Goal: Task Accomplishment & Management: Manage account settings

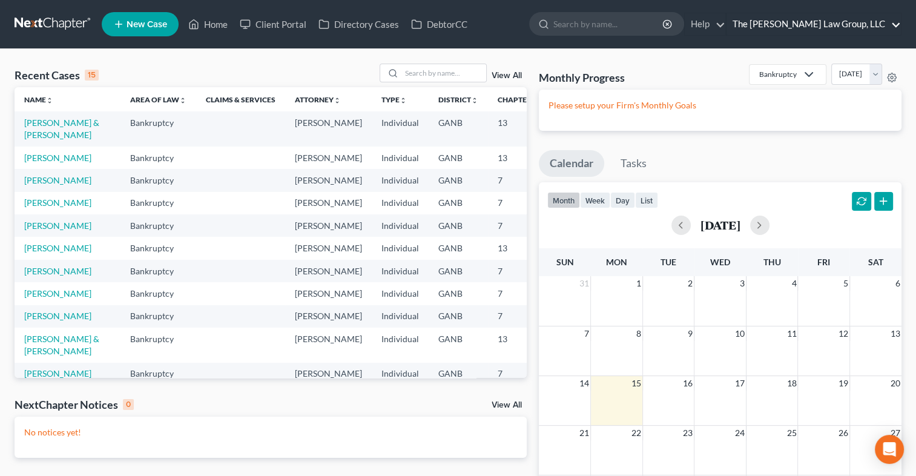
click at [840, 19] on link "The [PERSON_NAME] Law Group, LLC" at bounding box center [814, 24] width 174 height 22
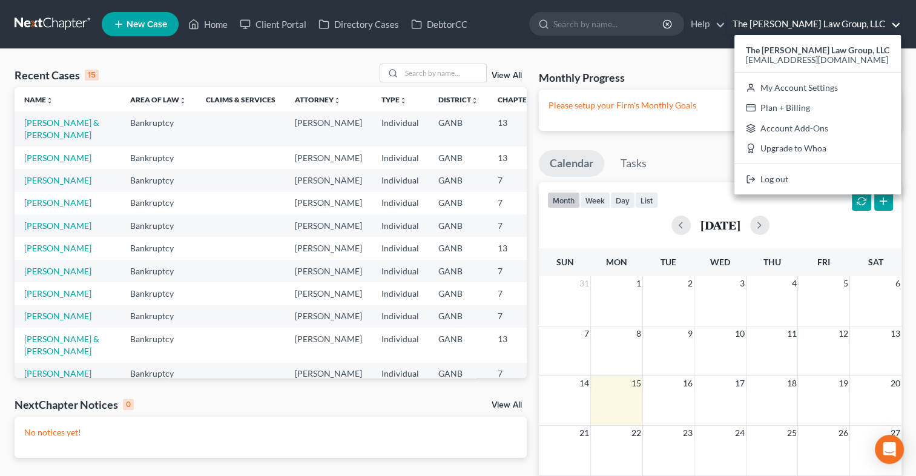
click at [708, 79] on div "Monthly Progress Bankruptcy Bankruptcy Personal and Family Law [DATE] [DATE] [D…" at bounding box center [720, 77] width 363 height 26
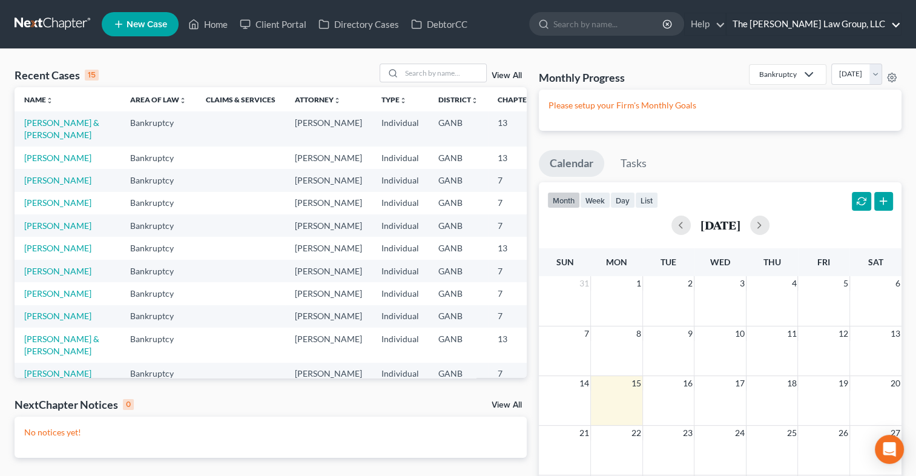
click at [844, 23] on link "The [PERSON_NAME] Law Group, LLC" at bounding box center [814, 24] width 174 height 22
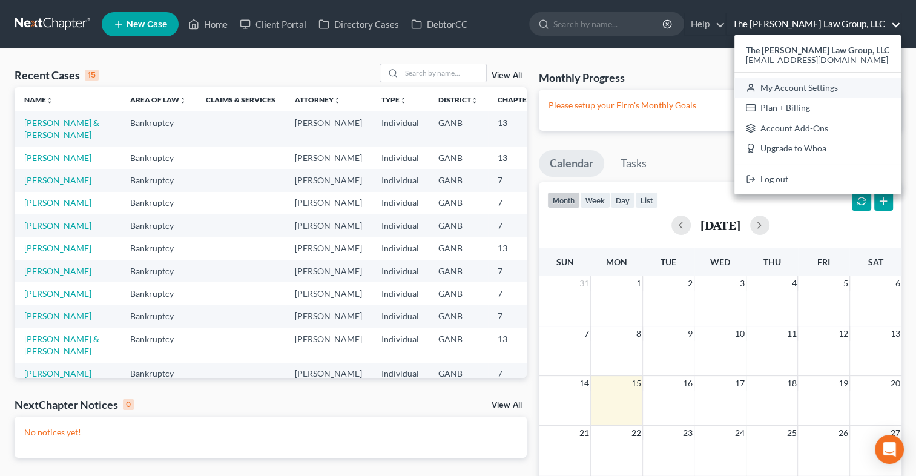
click at [810, 85] on link "My Account Settings" at bounding box center [818, 88] width 167 height 21
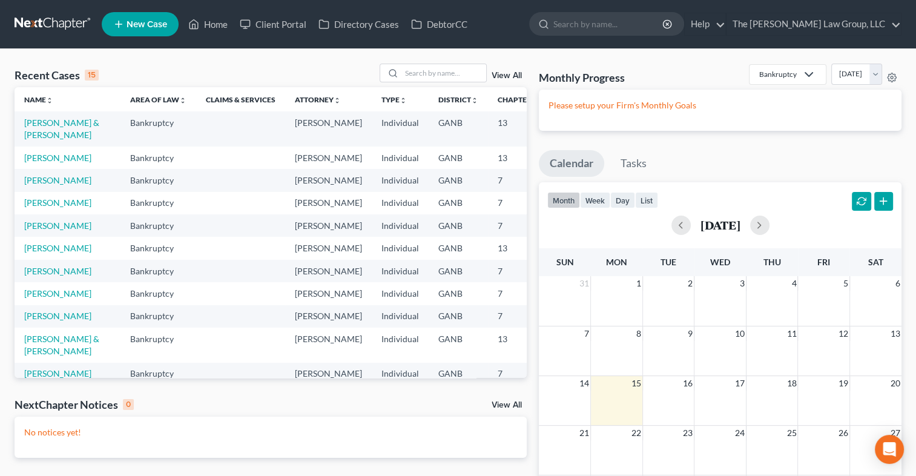
select select "19"
select select "24"
select select "10"
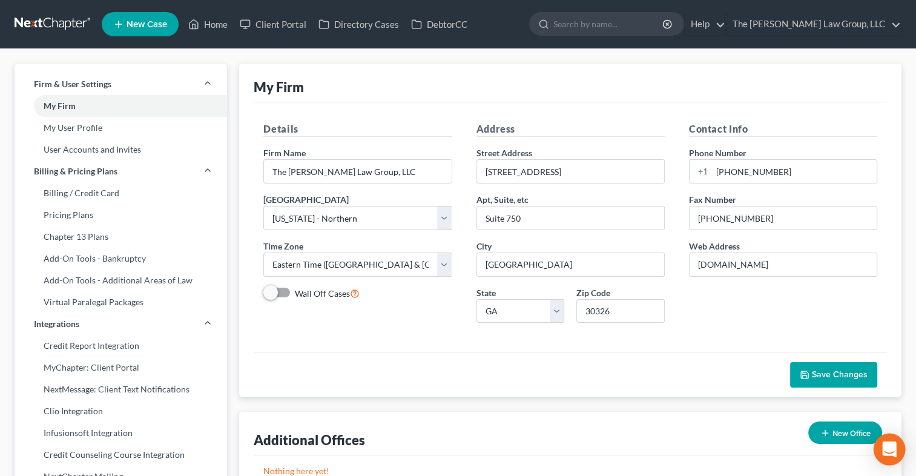
click at [886, 449] on icon "Open Intercom Messenger" at bounding box center [889, 449] width 14 height 16
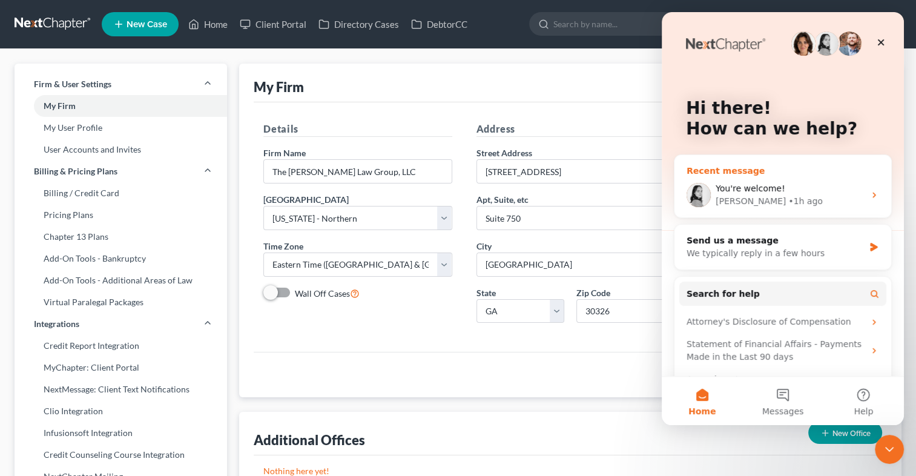
click at [795, 187] on div "You're welcome!" at bounding box center [790, 188] width 149 height 13
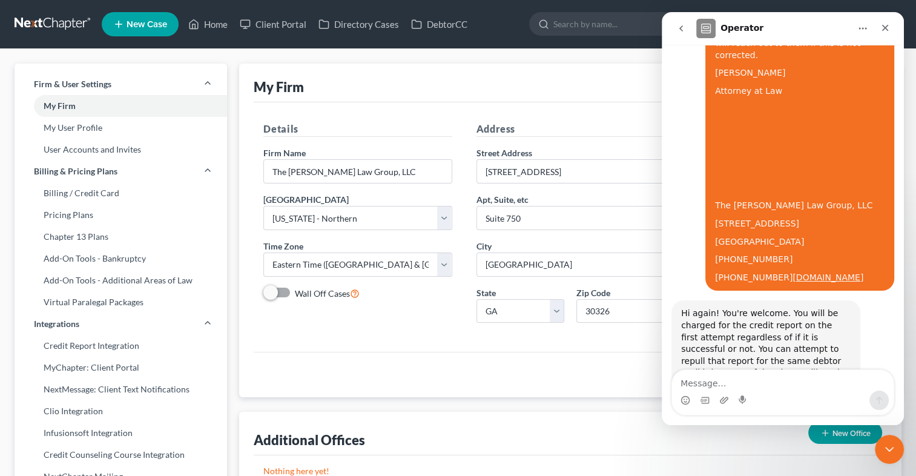
scroll to position [721, 0]
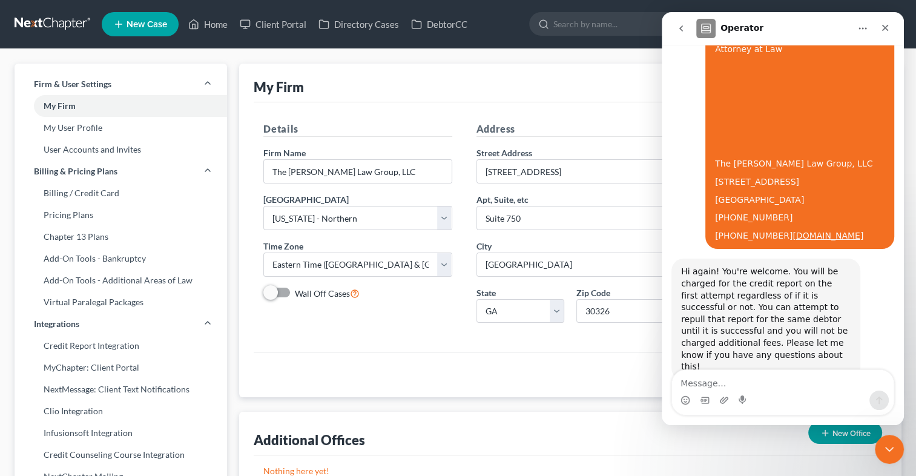
click at [747, 392] on div "Intercom messenger" at bounding box center [744, 400] width 10 height 19
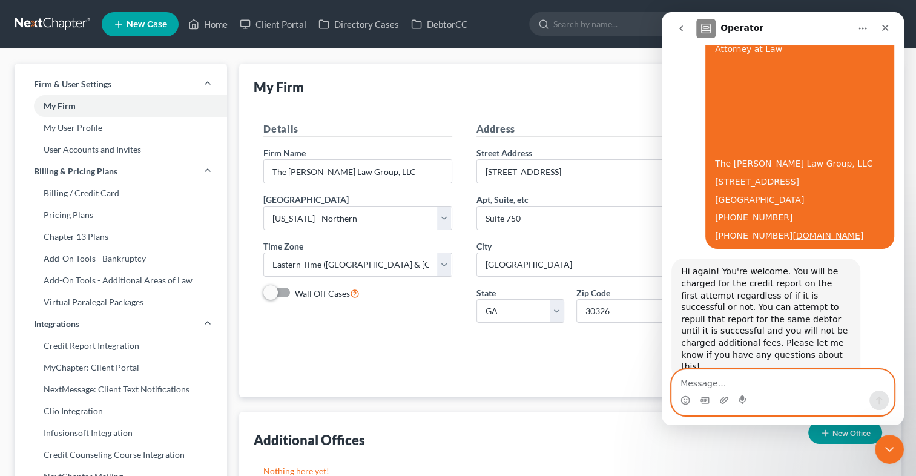
click at [715, 385] on textarea "Message…" at bounding box center [783, 380] width 222 height 21
type textarea "S"
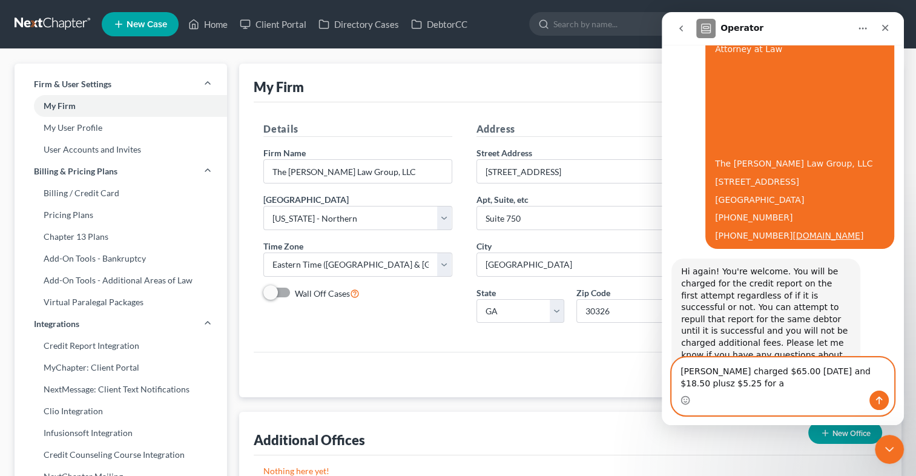
scroll to position [733, 0]
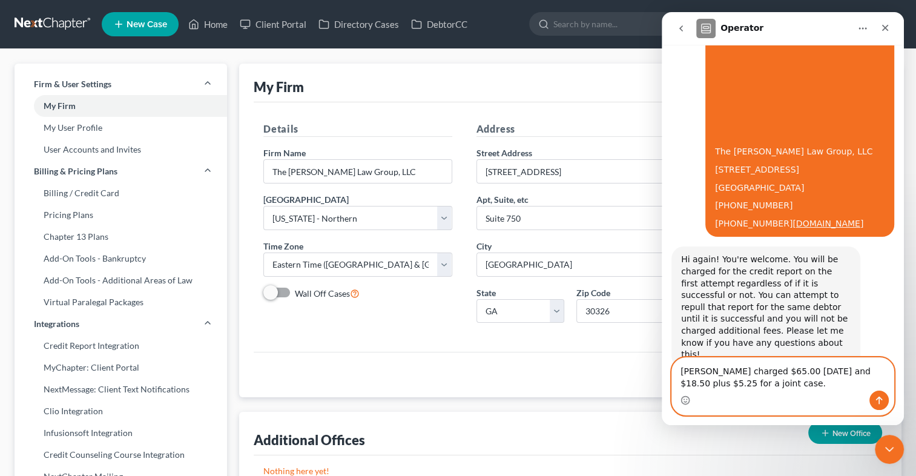
click at [754, 384] on textarea "[PERSON_NAME] charged $65.00 [DATE] and $18.50 plus $5.25 for a joint case." at bounding box center [783, 374] width 222 height 33
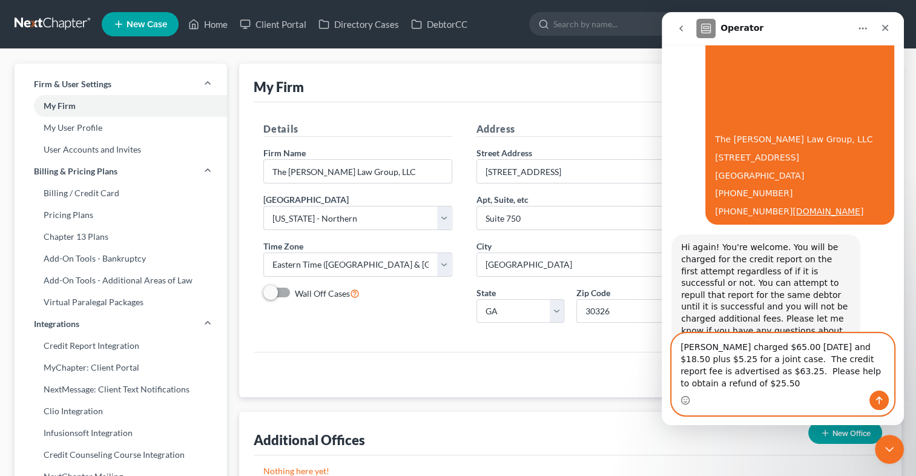
type textarea "[PERSON_NAME] charged $65.00 [DATE] and $18.50 plus $5.25 for a joint case. The…"
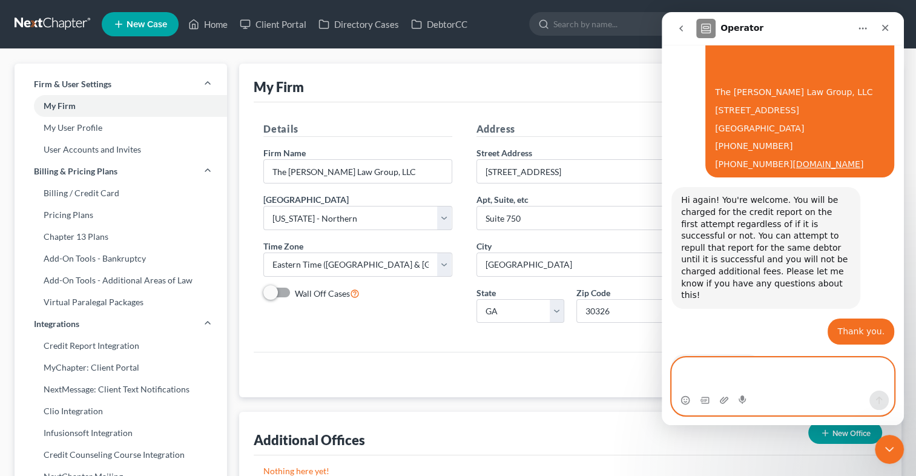
scroll to position [805, 0]
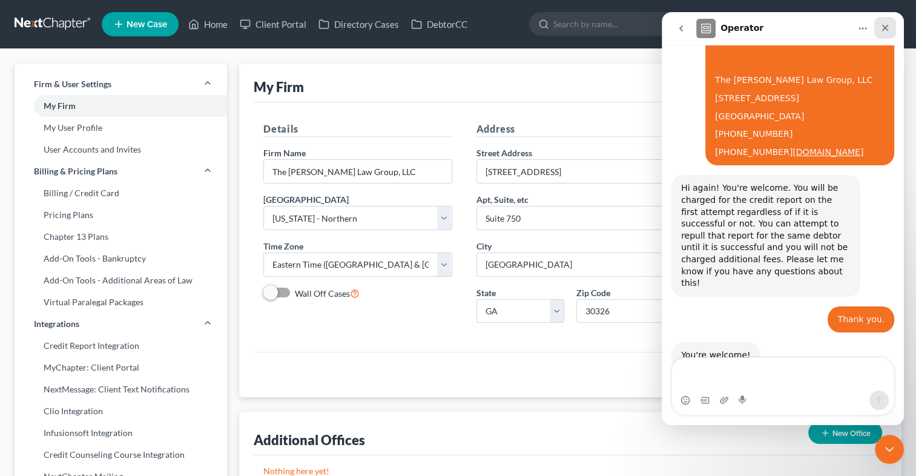
click at [883, 30] on icon "Close" at bounding box center [885, 28] width 10 height 10
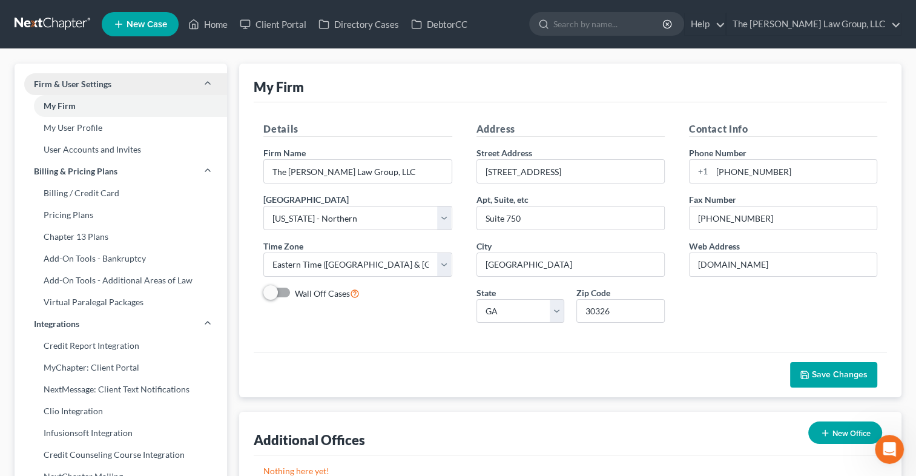
scroll to position [804, 0]
click at [210, 23] on link "Home" at bounding box center [207, 24] width 51 height 22
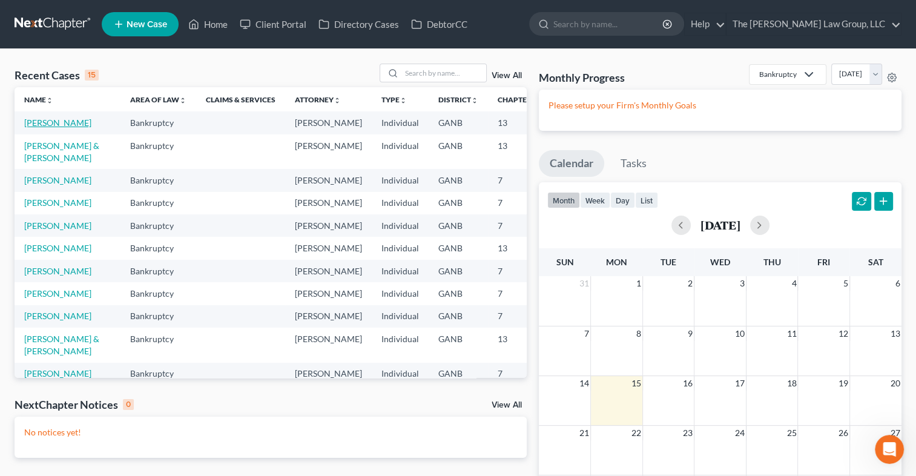
click at [51, 122] on link "[PERSON_NAME]" at bounding box center [57, 122] width 67 height 10
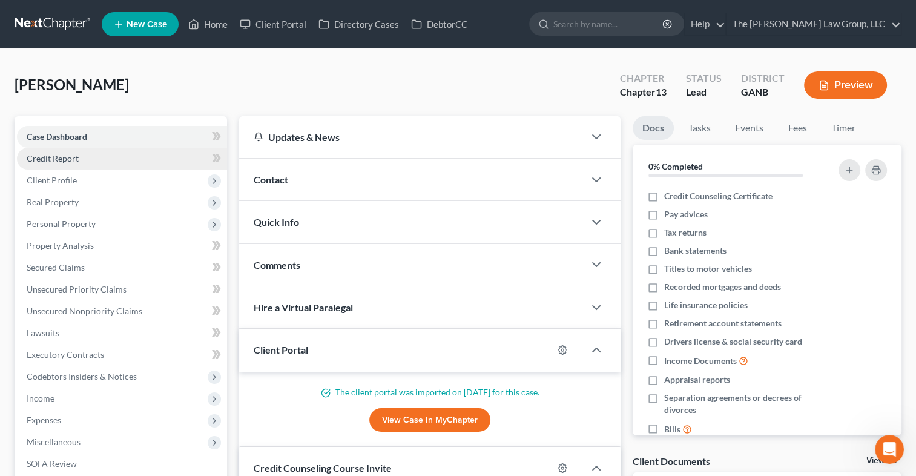
click at [65, 159] on span "Credit Report" at bounding box center [53, 158] width 52 height 10
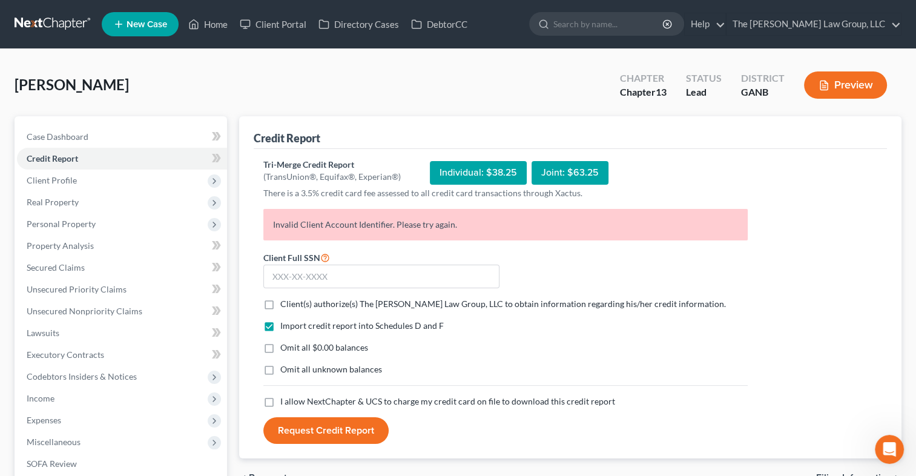
click at [280, 302] on label "Client(s) authorize(s) The [PERSON_NAME] Law Group, LLC to obtain information r…" at bounding box center [503, 304] width 446 height 12
click at [285, 302] on input "Client(s) authorize(s) The [PERSON_NAME] Law Group, LLC to obtain information r…" at bounding box center [289, 302] width 8 height 8
checkbox input "true"
click at [280, 402] on label "I allow NextChapter & UCS to charge my credit card on file to download this cre…" at bounding box center [447, 401] width 335 height 12
click at [285, 402] on input "I allow NextChapter & UCS to charge my credit card on file to download this cre…" at bounding box center [289, 399] width 8 height 8
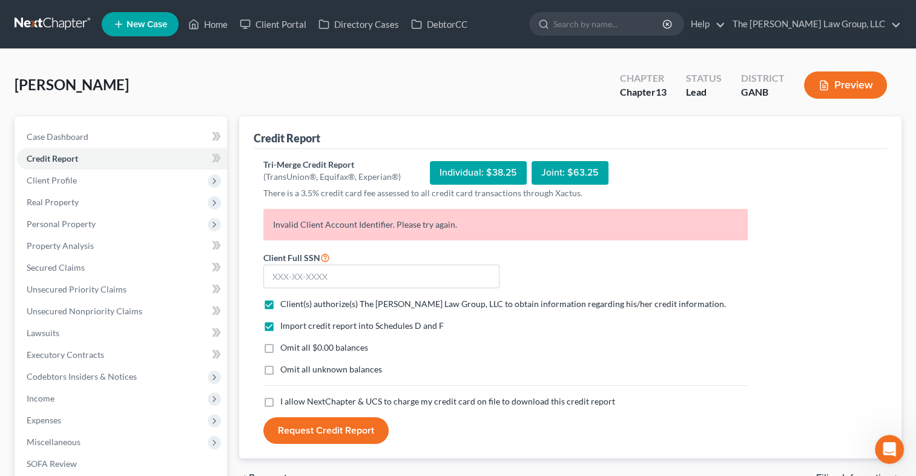
checkbox input "true"
click at [467, 178] on div "Individual: $38.25" at bounding box center [478, 173] width 97 height 24
click at [277, 275] on input "text" at bounding box center [381, 277] width 236 height 24
type input "258-69-1735"
click at [289, 428] on button "Request Credit Report" at bounding box center [325, 430] width 125 height 27
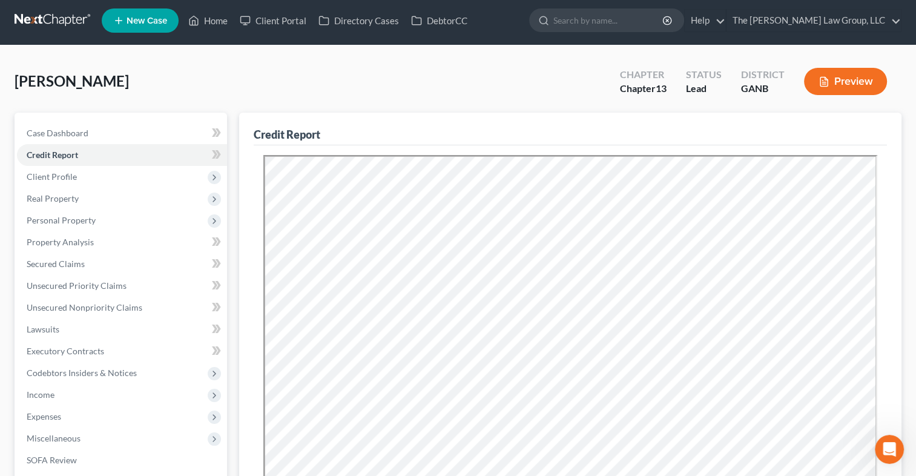
scroll to position [5, 0]
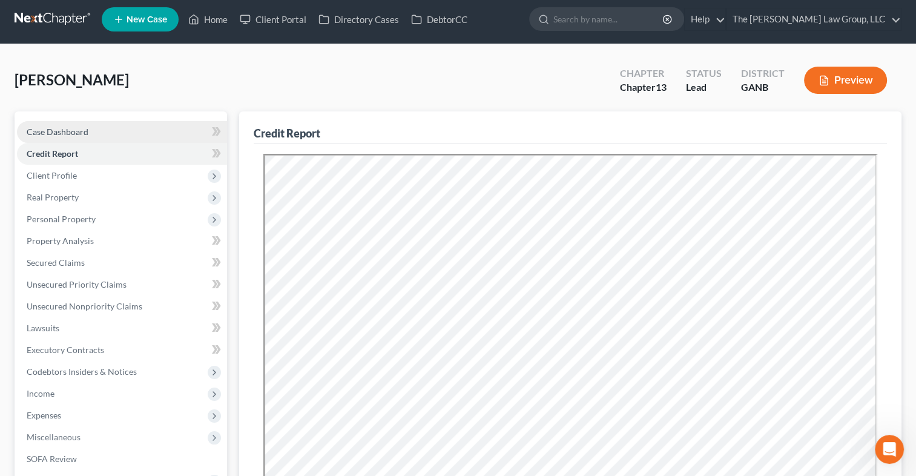
click at [94, 135] on link "Case Dashboard" at bounding box center [122, 132] width 210 height 22
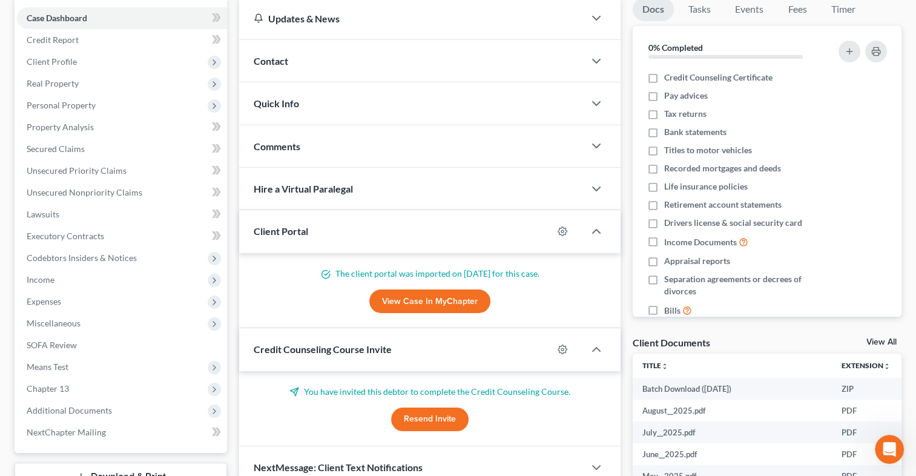
scroll to position [116, 0]
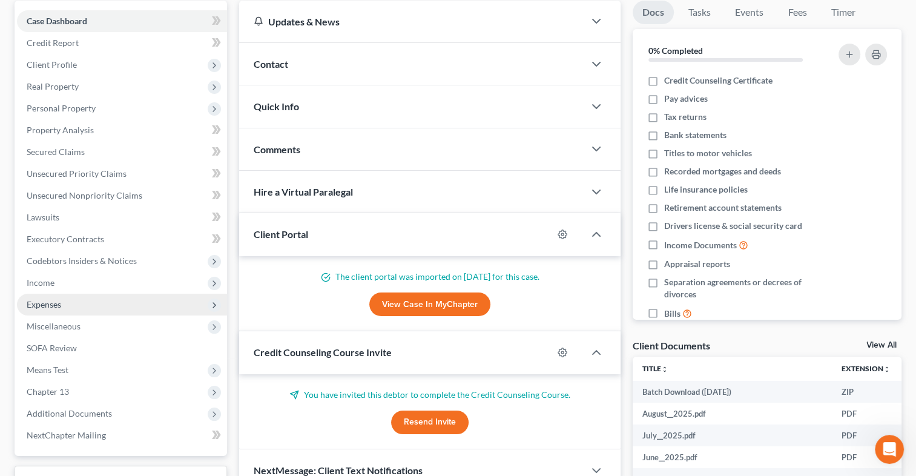
click at [74, 301] on span "Expenses" at bounding box center [122, 305] width 210 height 22
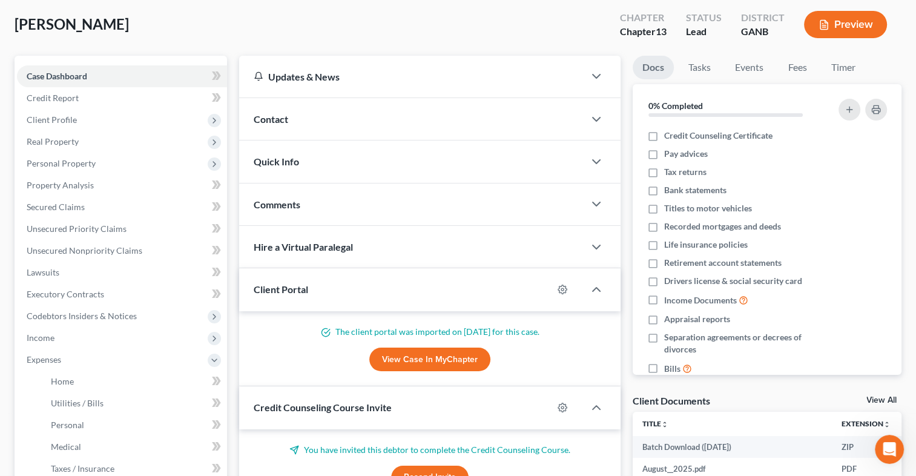
scroll to position [0, 0]
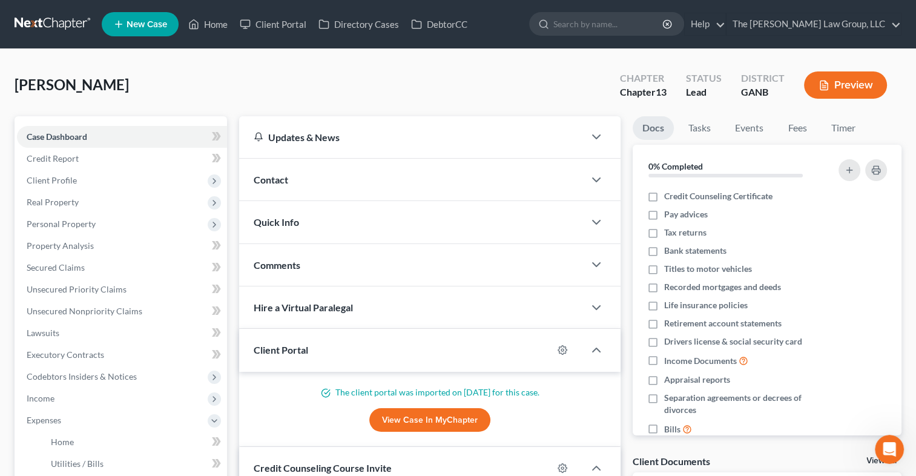
click at [863, 84] on button "Preview" at bounding box center [845, 84] width 83 height 27
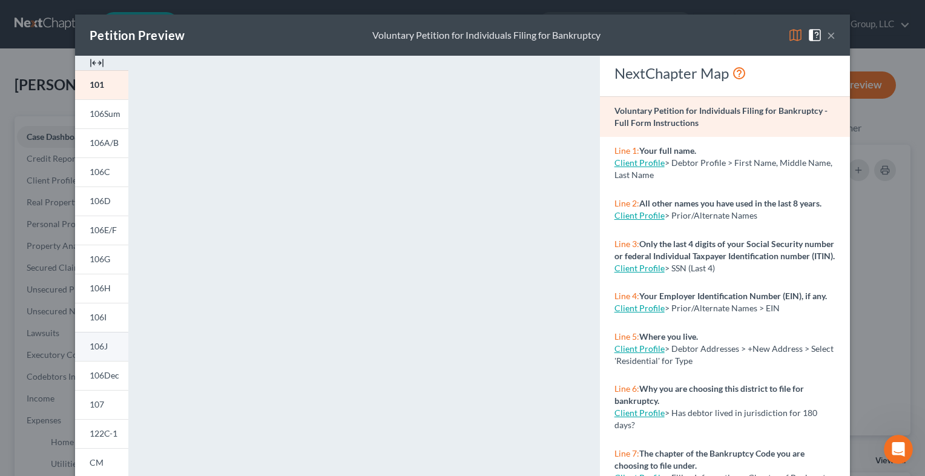
click at [100, 345] on span "106J" at bounding box center [99, 346] width 18 height 10
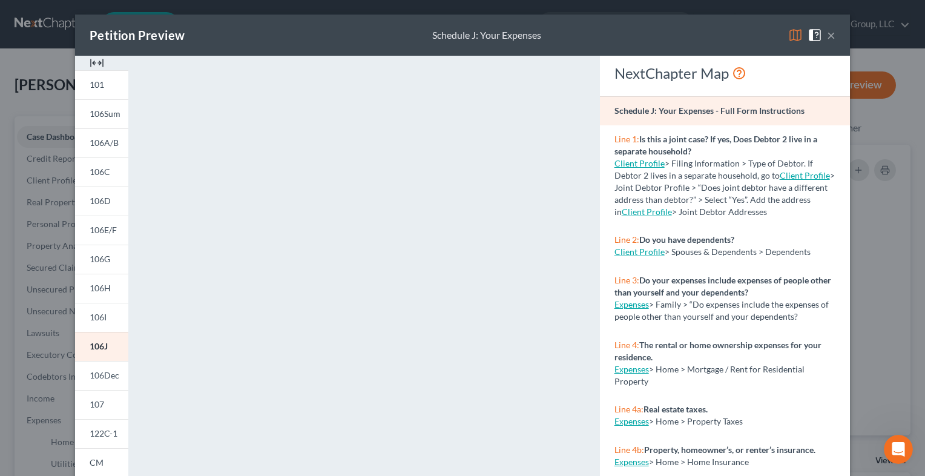
click at [827, 38] on button "×" at bounding box center [831, 35] width 8 height 15
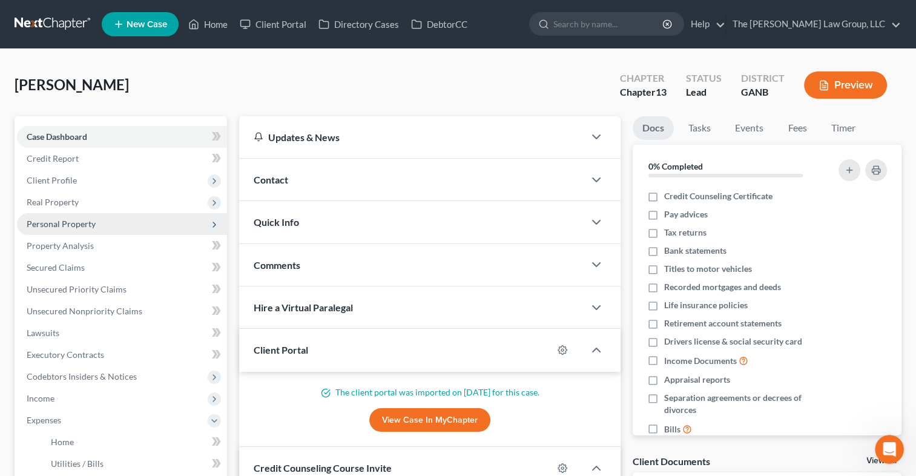
click at [65, 223] on span "Personal Property" at bounding box center [61, 224] width 69 height 10
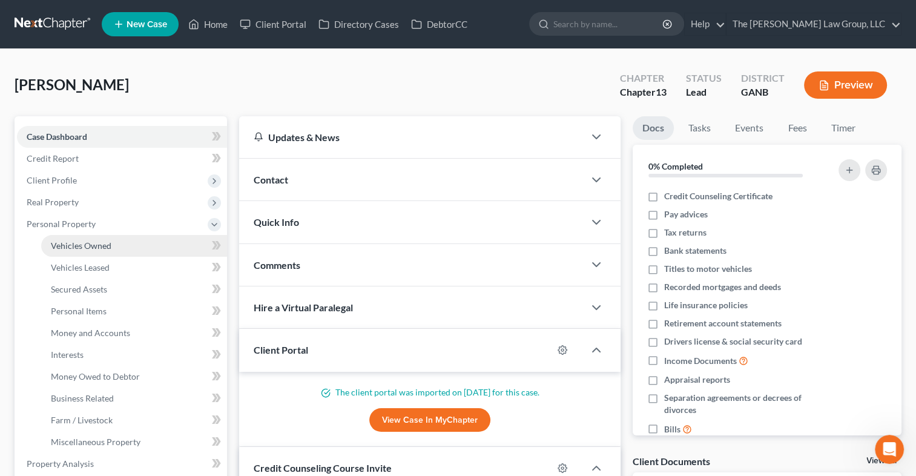
click at [68, 243] on span "Vehicles Owned" at bounding box center [81, 245] width 61 height 10
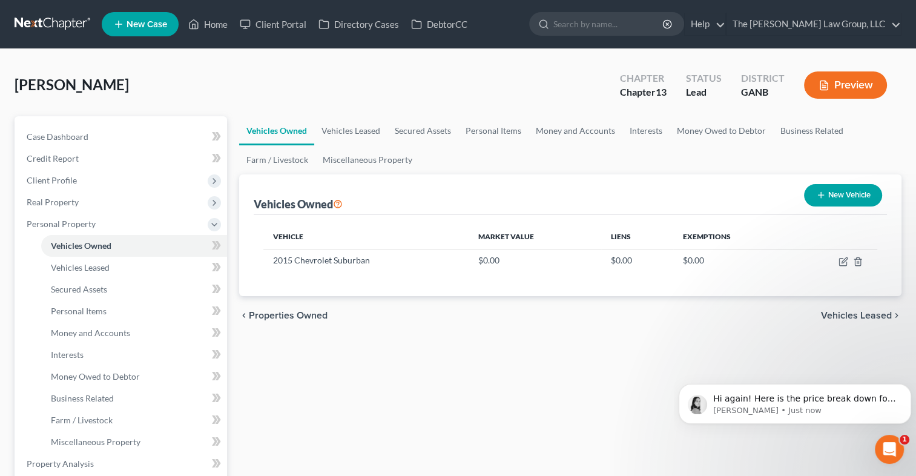
scroll to position [941, 0]
click at [811, 400] on p "Hi again! Here is the price break down for a joint credit report: NextChapter c…" at bounding box center [804, 399] width 183 height 12
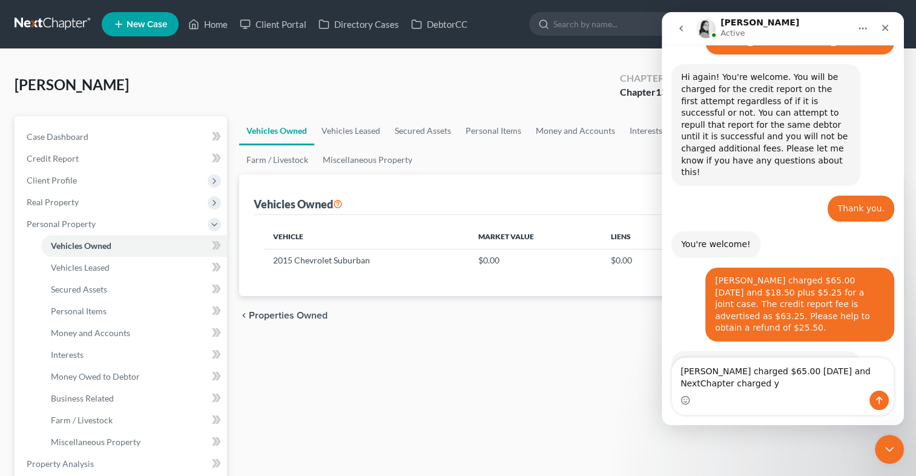
scroll to position [0, 0]
type textarea "[PERSON_NAME] charged $65.00 [DATE] and NextChapter charged [DATE] $18.50 plus …"
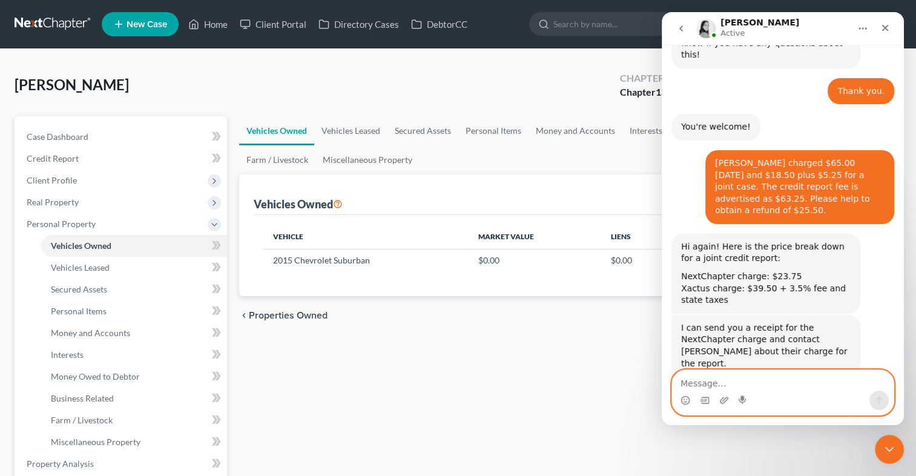
scroll to position [1035, 0]
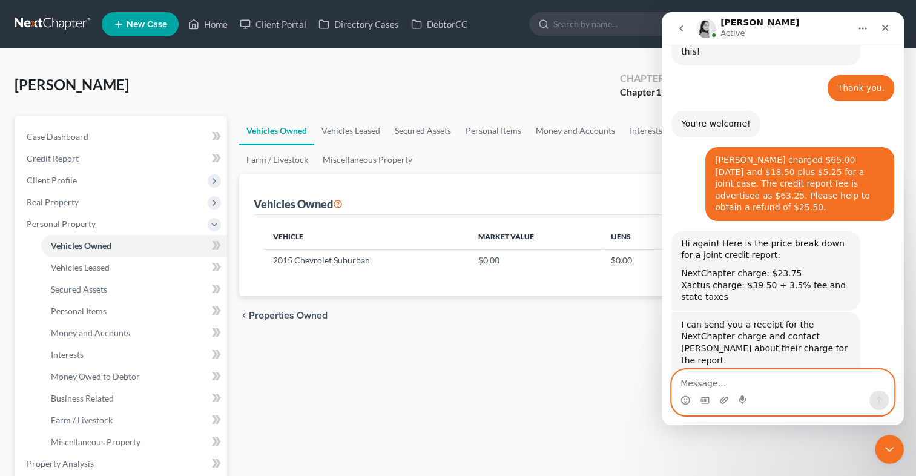
type textarea "N"
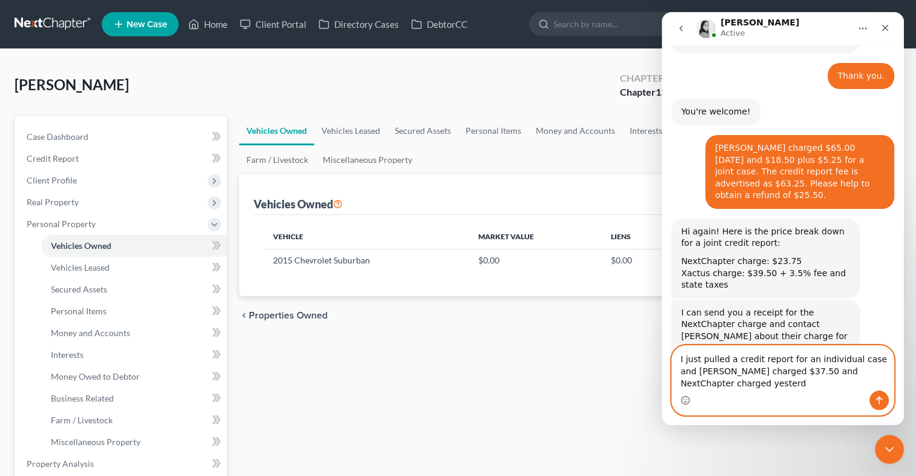
scroll to position [1059, 0]
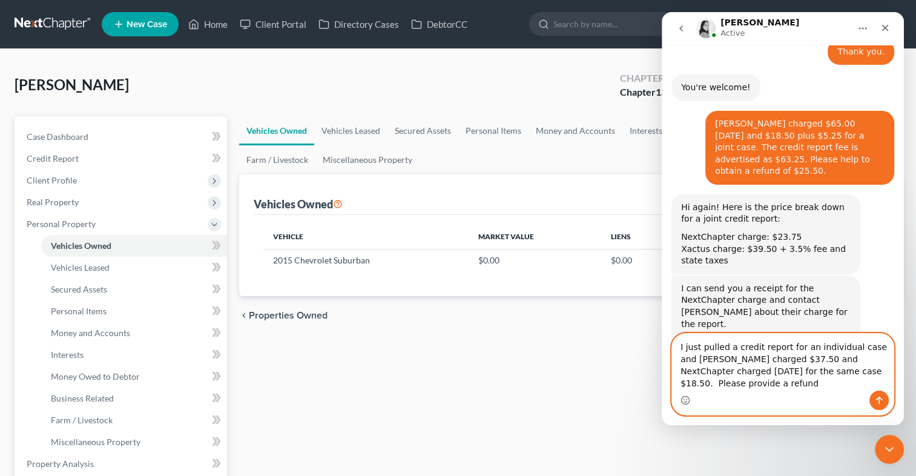
type textarea "I just pulled a credit report for an individual case and [PERSON_NAME] charged …"
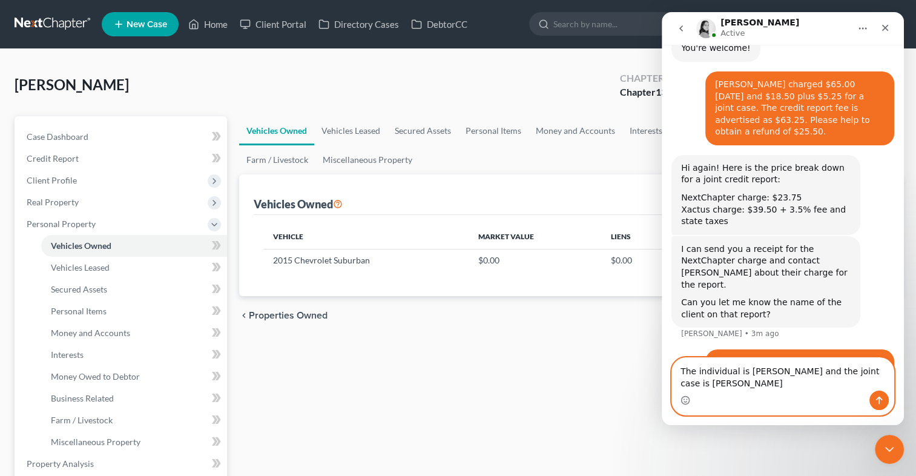
scroll to position [1123, 0]
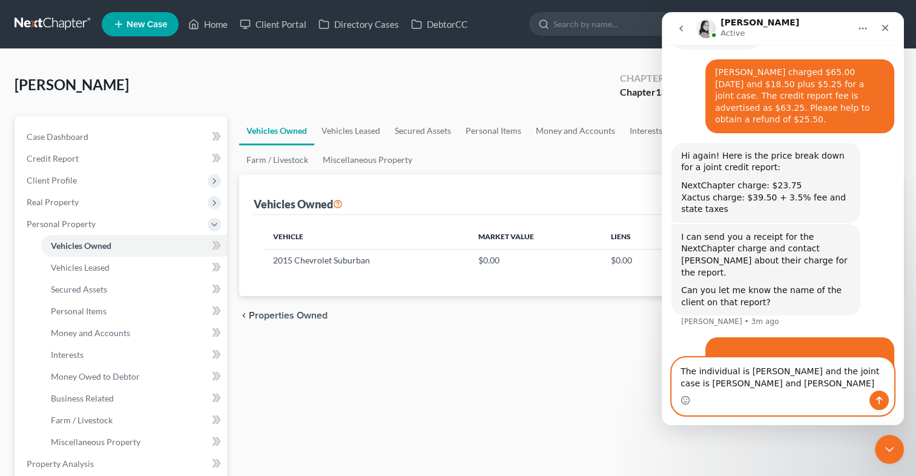
type textarea "The individual is [PERSON_NAME] and the joint case is [PERSON_NAME] and [PERSON…"
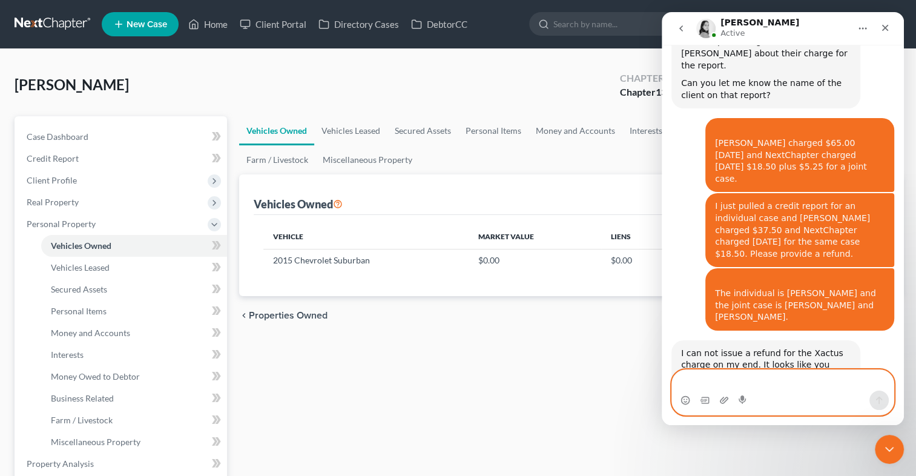
scroll to position [1358, 0]
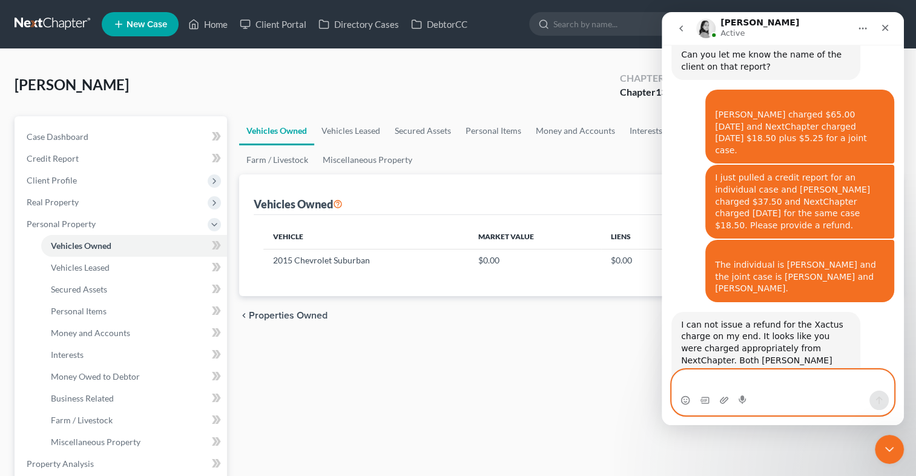
click at [682, 380] on textarea "Message…" at bounding box center [783, 380] width 222 height 21
type textarea "Thank you!"
click at [883, 401] on icon "Send a message…" at bounding box center [879, 400] width 10 height 10
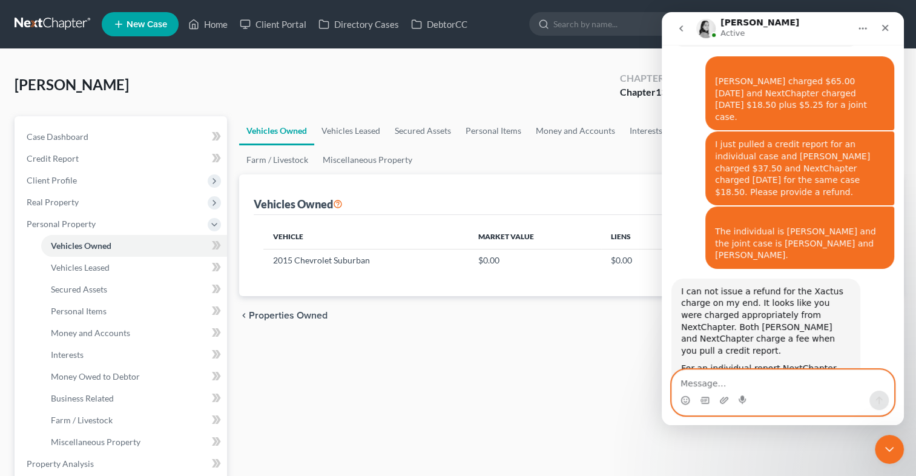
scroll to position [1395, 0]
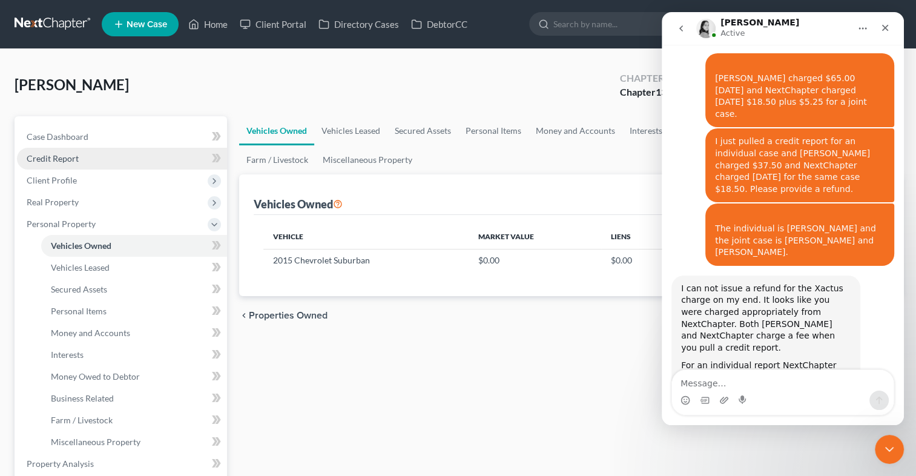
click at [61, 160] on span "Credit Report" at bounding box center [53, 158] width 52 height 10
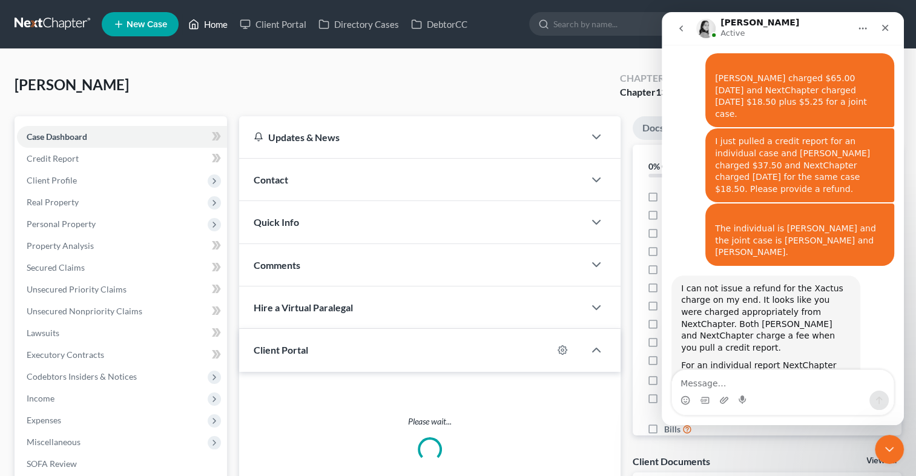
click at [203, 23] on link "Home" at bounding box center [207, 24] width 51 height 22
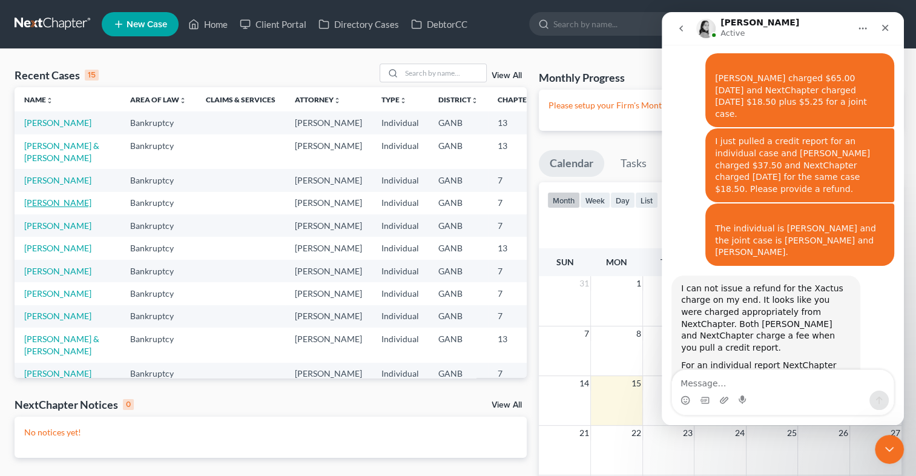
click at [36, 208] on link "[PERSON_NAME]" at bounding box center [57, 202] width 67 height 10
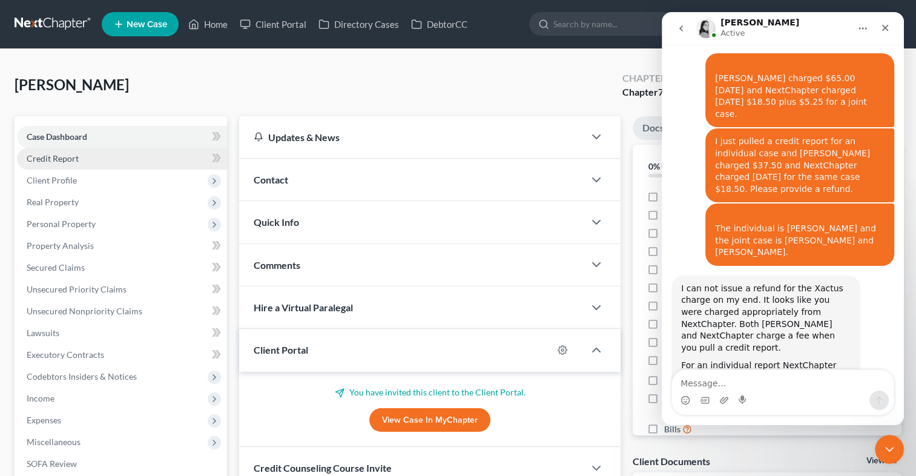
click at [55, 163] on link "Credit Report" at bounding box center [122, 159] width 210 height 22
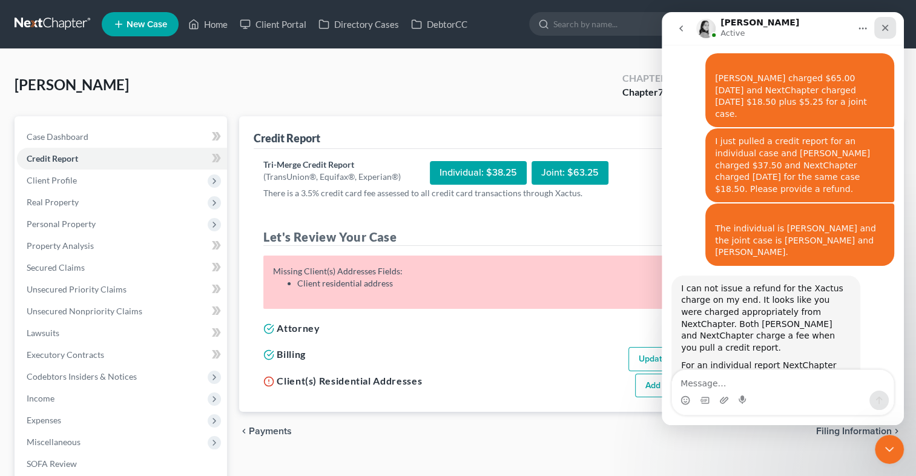
click at [885, 27] on icon "Close" at bounding box center [885, 28] width 10 height 10
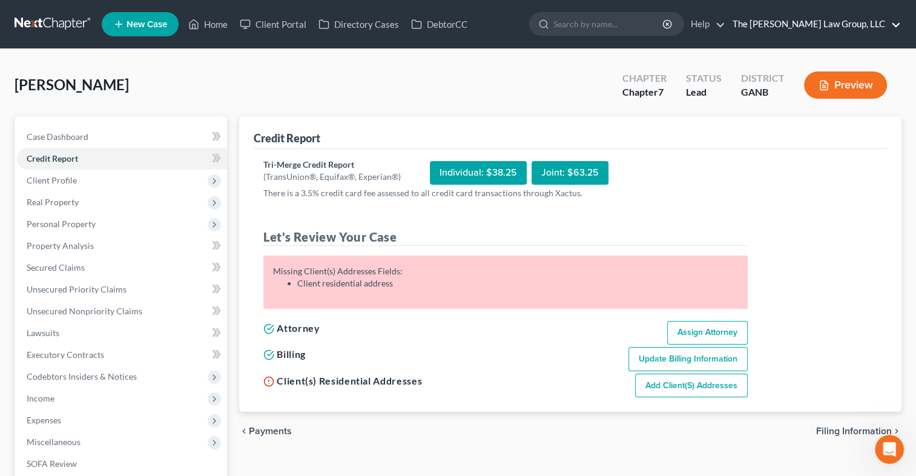
click at [873, 23] on link "The [PERSON_NAME] Law Group, LLC" at bounding box center [814, 24] width 174 height 22
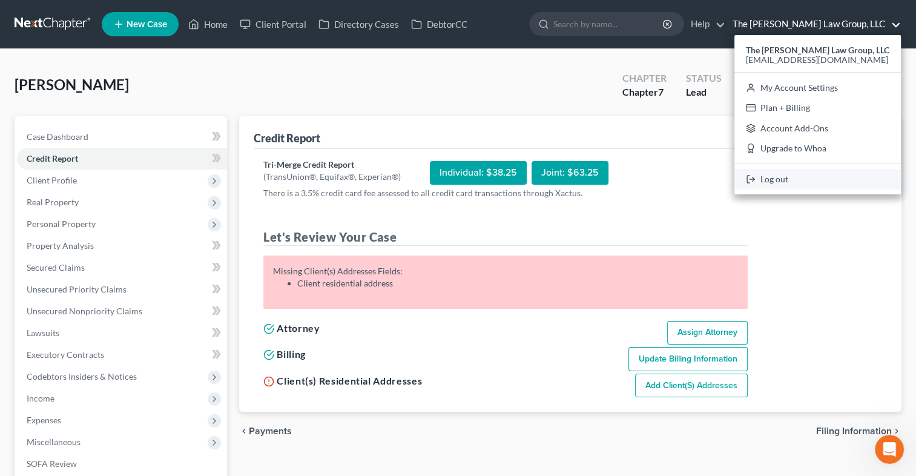
click at [792, 176] on link "Log out" at bounding box center [818, 179] width 167 height 21
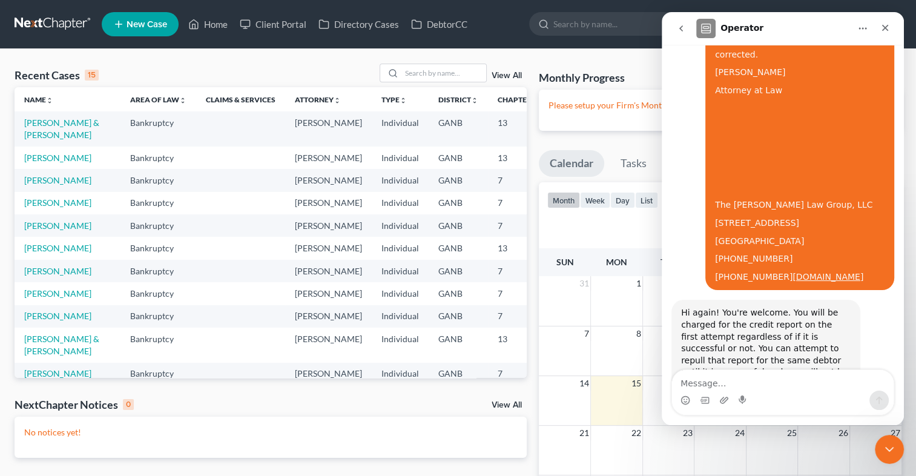
scroll to position [721, 0]
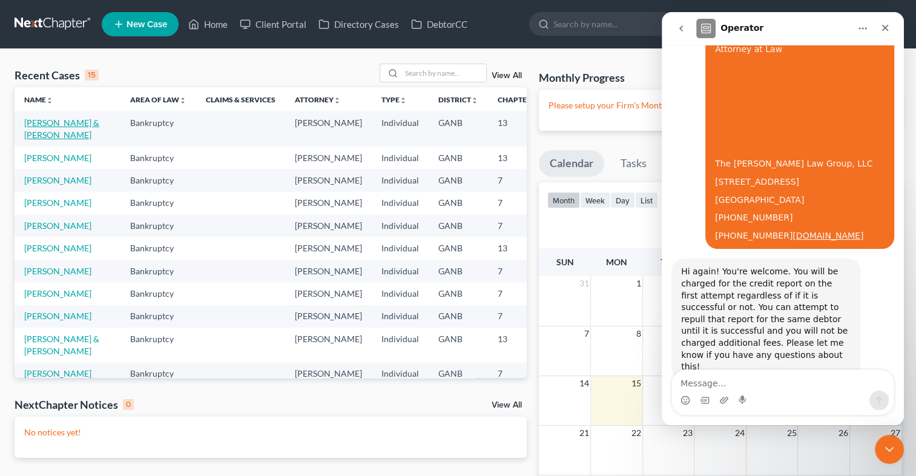
click at [50, 122] on link "[PERSON_NAME] & [PERSON_NAME]" at bounding box center [61, 128] width 75 height 22
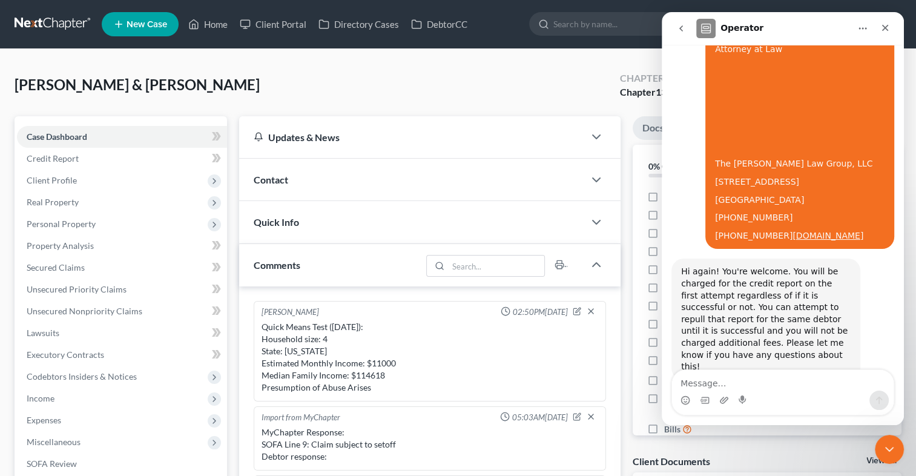
scroll to position [319, 0]
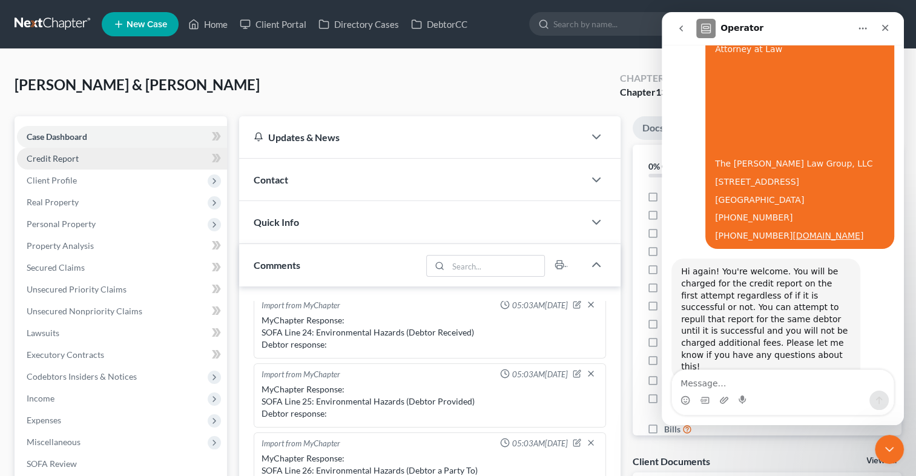
click at [46, 156] on span "Credit Report" at bounding box center [53, 158] width 52 height 10
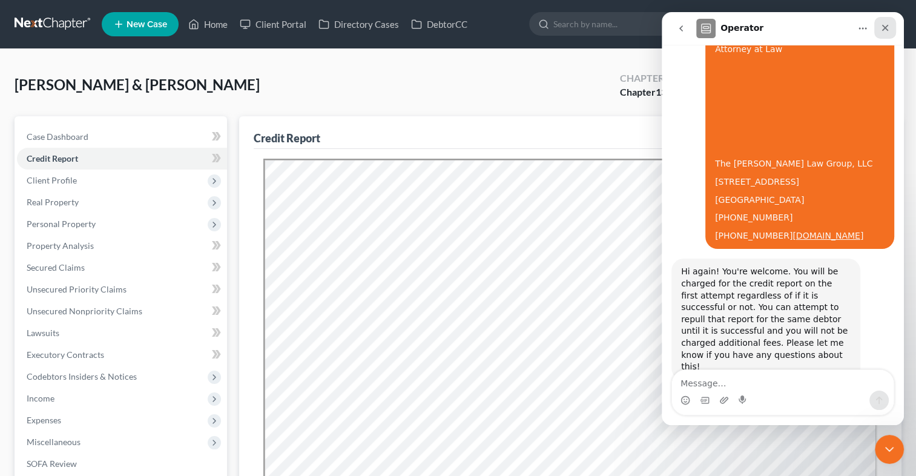
click at [882, 31] on icon "Close" at bounding box center [885, 28] width 10 height 10
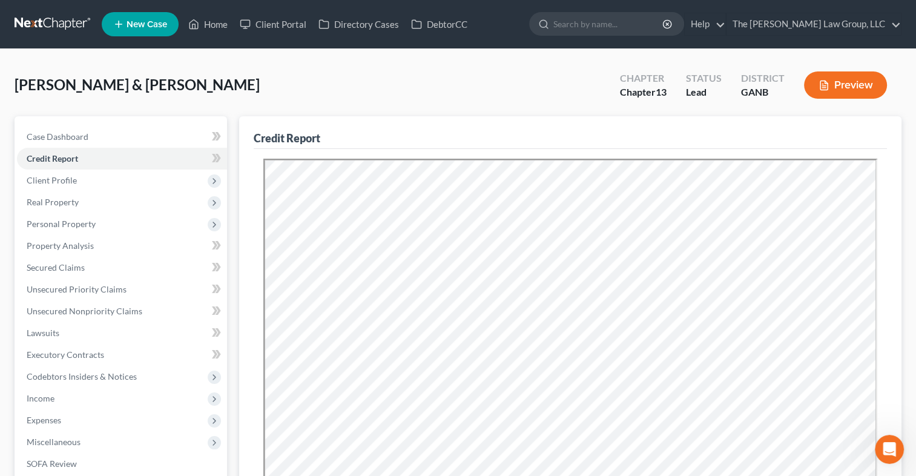
scroll to position [721, 0]
click at [210, 23] on link "Home" at bounding box center [207, 24] width 51 height 22
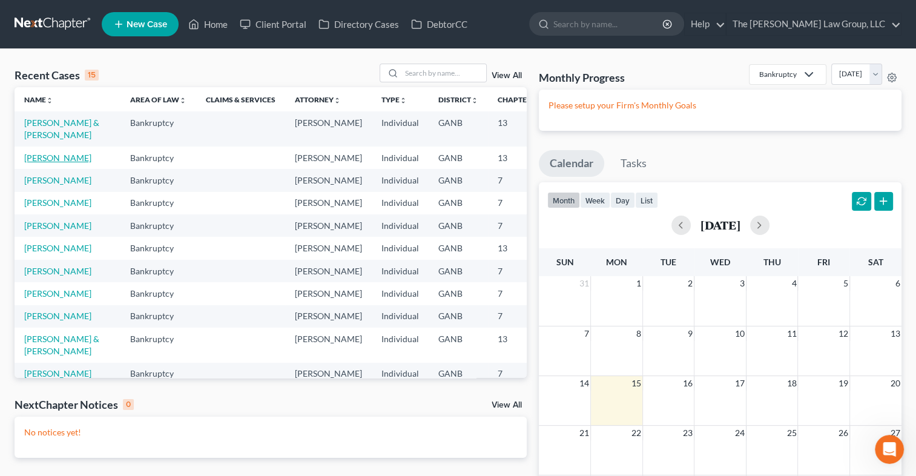
click at [39, 163] on link "[PERSON_NAME]" at bounding box center [57, 158] width 67 height 10
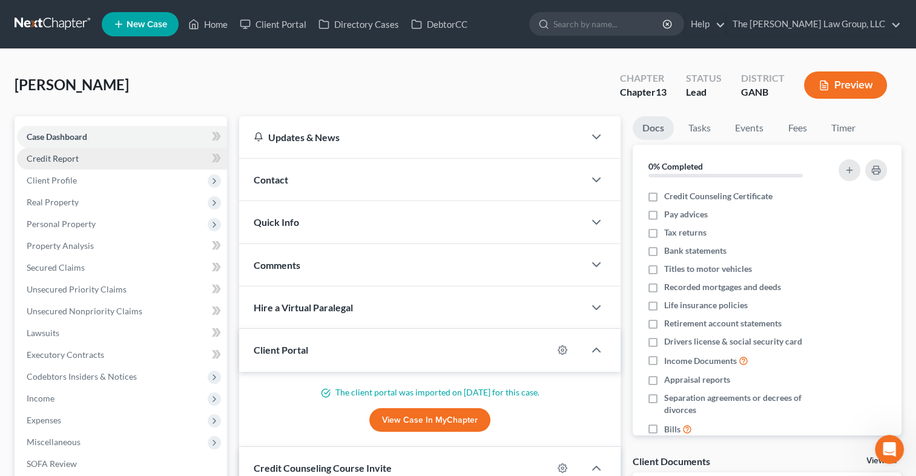
click at [53, 163] on span "Credit Report" at bounding box center [53, 158] width 52 height 10
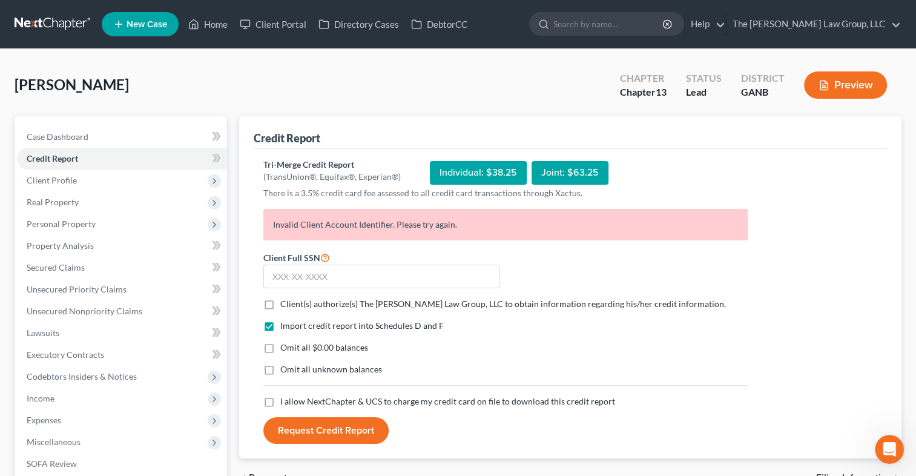
scroll to position [1394, 0]
click at [856, 19] on link "The [PERSON_NAME] Law Group, LLC" at bounding box center [814, 24] width 174 height 22
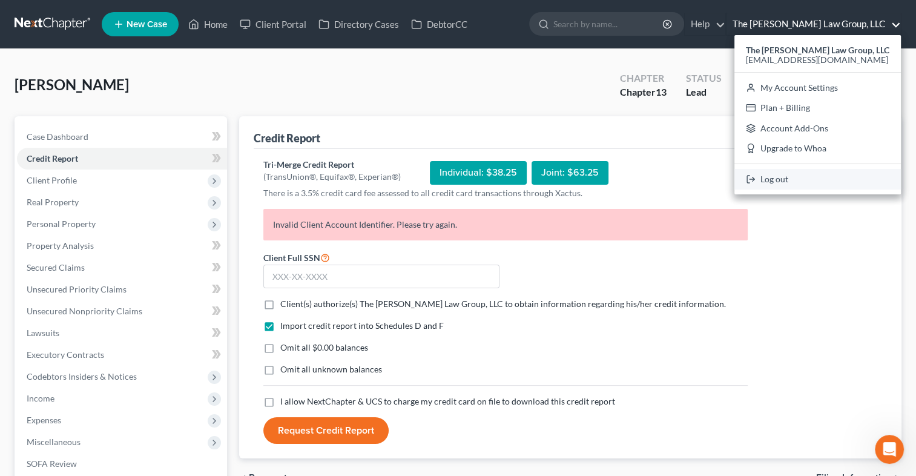
click at [792, 178] on link "Log out" at bounding box center [818, 179] width 167 height 21
